Goal: Transaction & Acquisition: Book appointment/travel/reservation

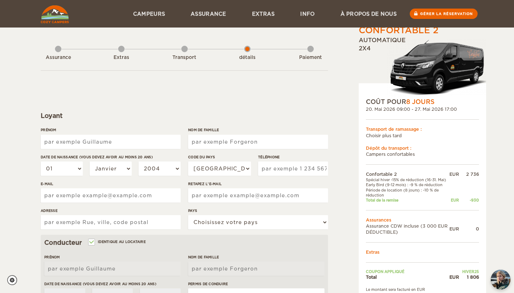
click at [184, 50] on div "Transport" at bounding box center [184, 56] width 6 height 29
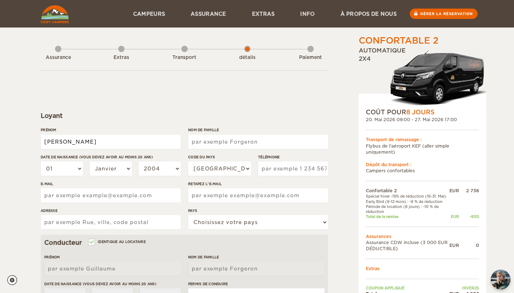
type input "[PERSON_NAME]"
type input "DELEMER"
select select "08"
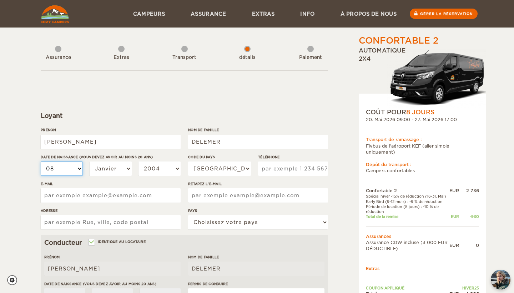
select select "08"
select select "03"
select select "1977"
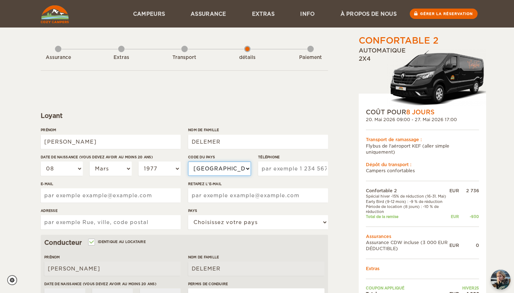
select select "33"
type input "0652251914"
type input "[EMAIL_ADDRESS][DOMAIN_NAME]"
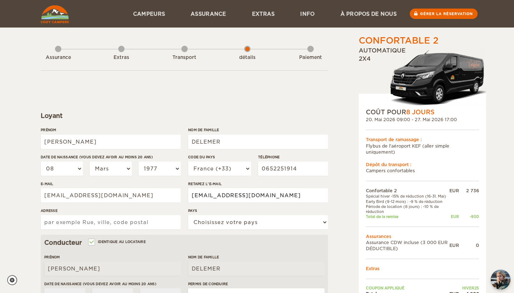
type input "[EMAIL_ADDRESS][DOMAIN_NAME]"
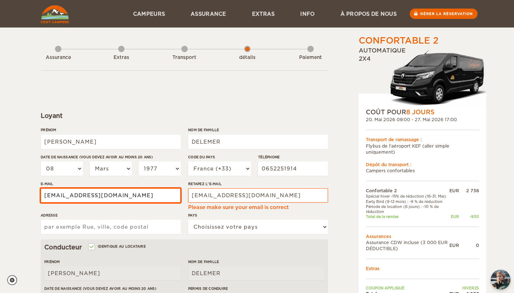
click at [96, 225] on input "ADRESSE" at bounding box center [111, 227] width 140 height 14
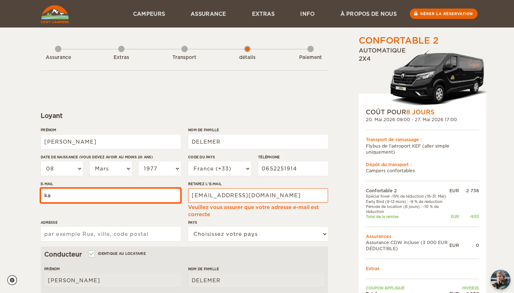
type input "k"
type input "[EMAIL_ADDRESS][DOMAIN_NAME]"
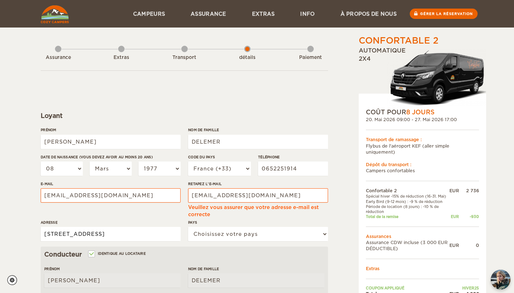
type input "[STREET_ADDRESS]"
select select "71"
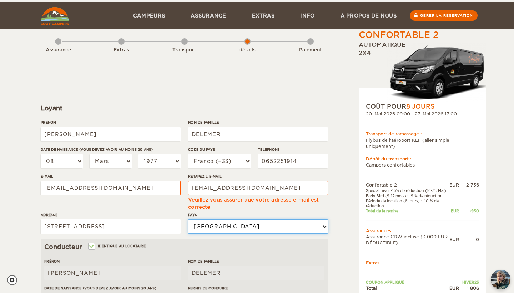
scroll to position [42, 0]
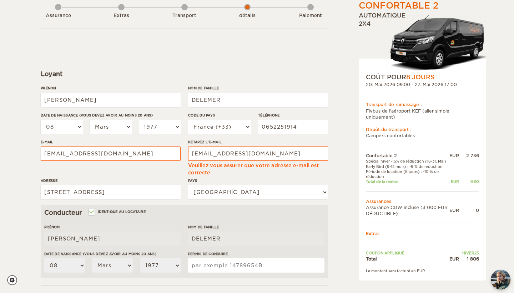
click at [92, 211] on input "IDENTIQUE AU LOCATAIRE" at bounding box center [91, 212] width 5 height 5
checkbox input "false"
select select
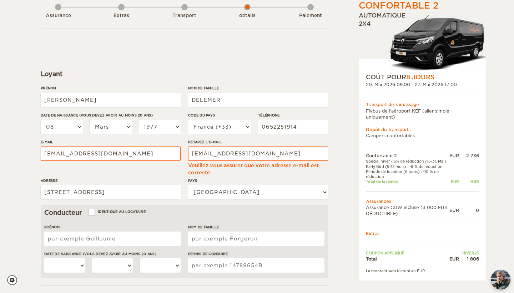
click at [94, 213] on input "IDENTIQUE AU LOCATAIRE" at bounding box center [91, 212] width 5 height 5
checkbox input "true"
type input "[PERSON_NAME]"
type input "DELEMER"
select select "08"
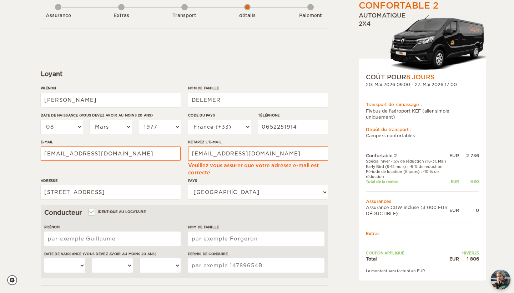
select select "03"
select select "1977"
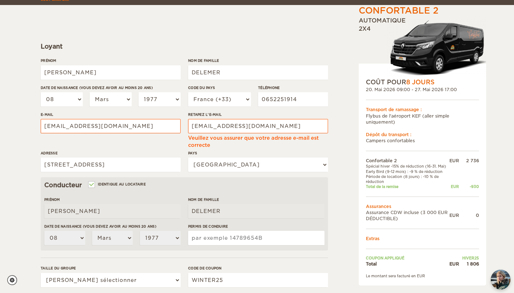
scroll to position [78, 0]
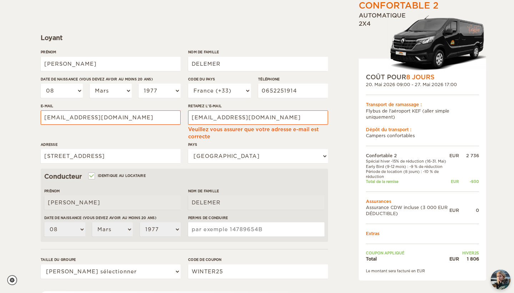
click at [215, 227] on input "PERMIS DE CONDUIRE" at bounding box center [256, 229] width 136 height 14
select select "2"
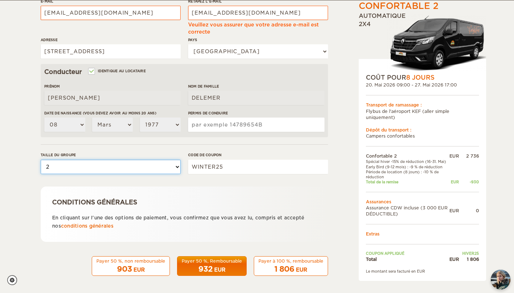
scroll to position [182, 0]
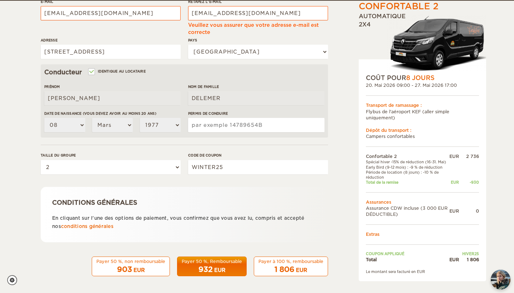
click at [245, 127] on input "PERMIS DE CONDUIRE" at bounding box center [256, 125] width 136 height 14
type input "951257901072"
click at [134, 262] on div "Payer 50 %, non remboursable" at bounding box center [130, 261] width 69 height 6
click at [134, 264] on div "903 EUR" at bounding box center [130, 269] width 69 height 10
click at [125, 261] on div "Payer 50 %, non remboursable" at bounding box center [130, 261] width 69 height 6
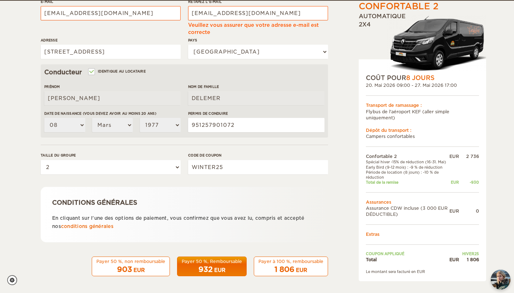
click at [205, 265] on span "932" at bounding box center [205, 269] width 14 height 9
click at [136, 267] on div "EUR" at bounding box center [139, 269] width 11 height 7
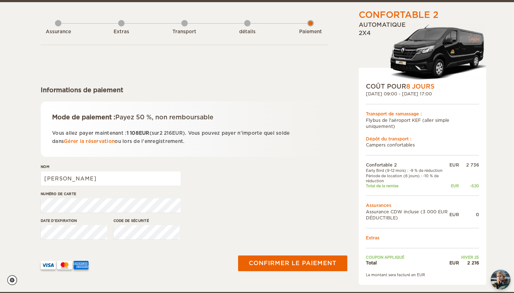
scroll to position [26, 0]
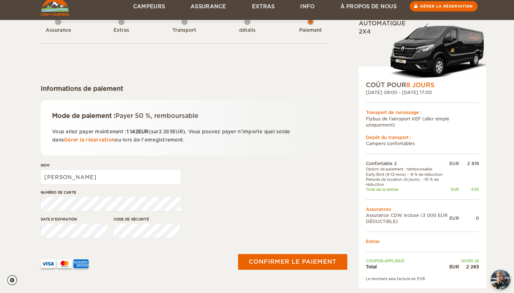
scroll to position [26, 0]
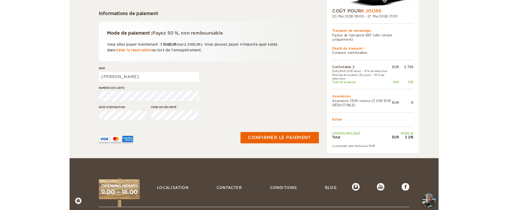
scroll to position [97, 0]
